Goal: Task Accomplishment & Management: Use online tool/utility

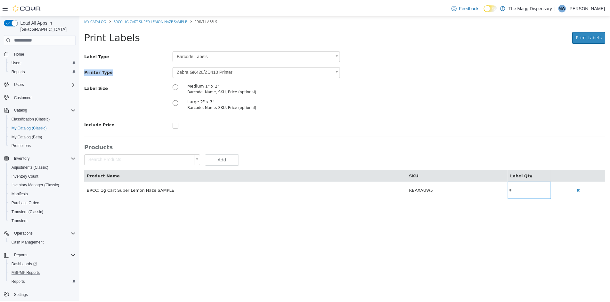
scroll to position [0, 0]
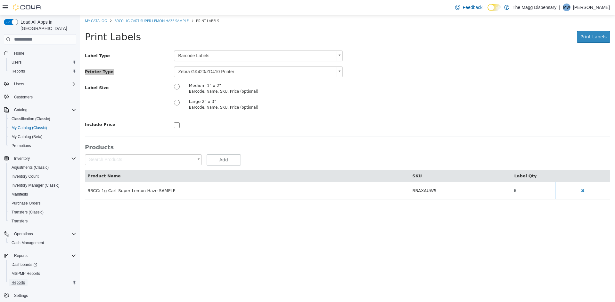
click at [21, 280] on span "Reports" at bounding box center [18, 282] width 13 height 5
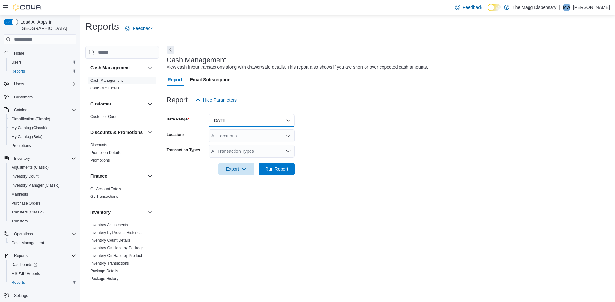
click at [244, 120] on button "[DATE]" at bounding box center [252, 120] width 86 height 13
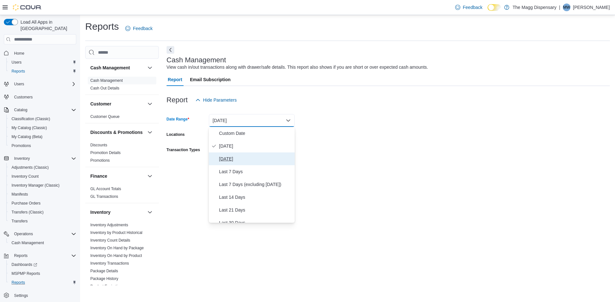
click at [232, 161] on span "[DATE]" at bounding box center [255, 159] width 73 height 8
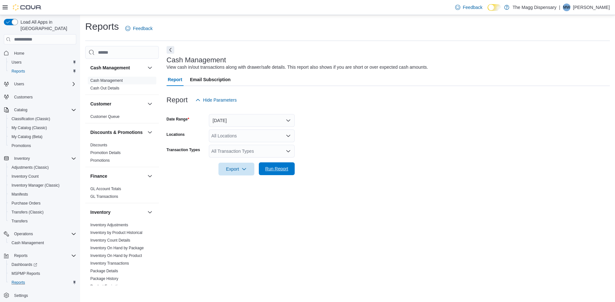
click at [274, 169] on span "Run Report" at bounding box center [276, 169] width 23 height 6
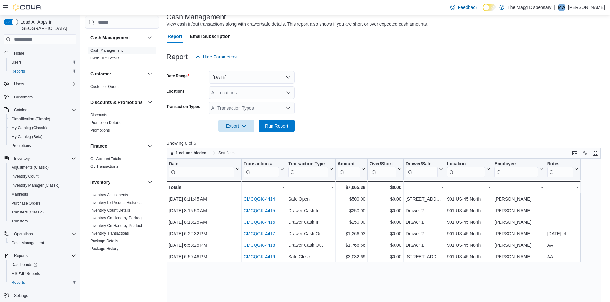
scroll to position [32, 0]
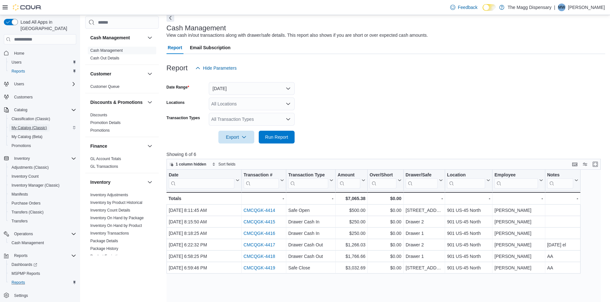
click at [36, 125] on span "My Catalog (Classic)" at bounding box center [30, 127] width 36 height 5
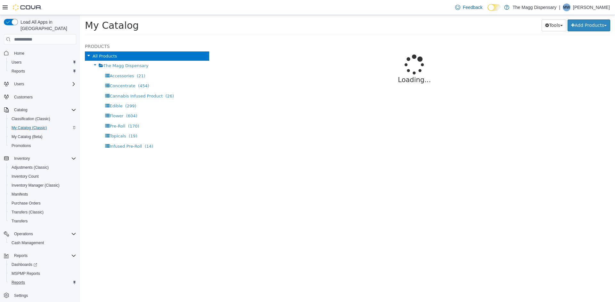
select select "**********"
